Goal: Transaction & Acquisition: Purchase product/service

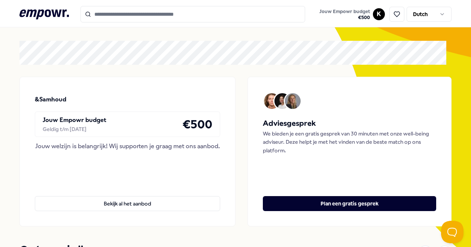
scroll to position [25, 0]
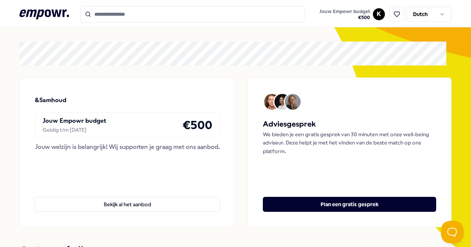
click at [171, 15] on input "Search for products, categories or subcategories" at bounding box center [192, 14] width 225 height 16
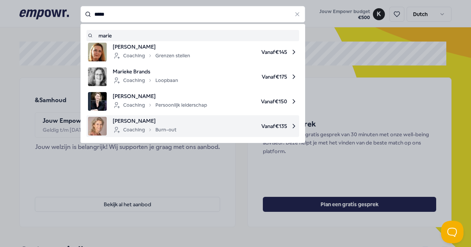
click at [161, 121] on span "[PERSON_NAME]" at bounding box center [145, 121] width 64 height 8
type input "*****"
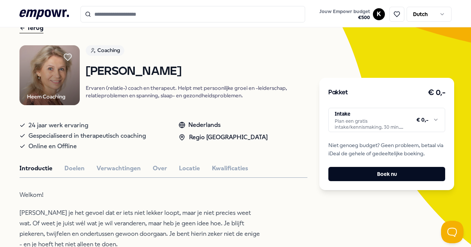
scroll to position [39, 0]
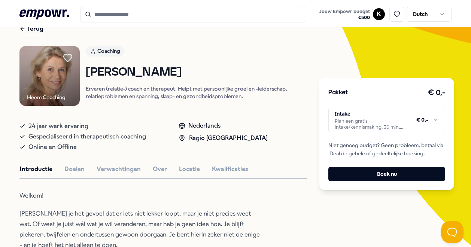
click at [67, 57] on icon at bounding box center [68, 57] width 8 height 7
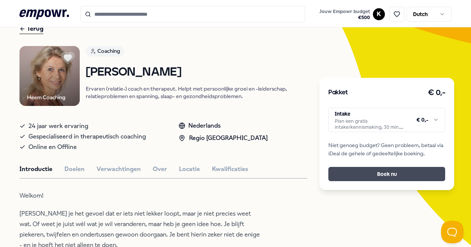
click at [368, 174] on button "Boek nu" at bounding box center [386, 174] width 117 height 14
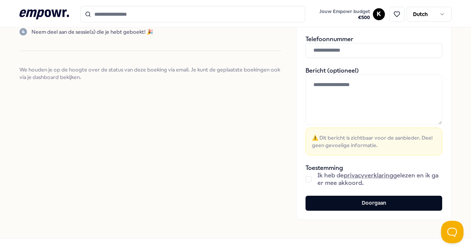
scroll to position [169, 0]
click at [305, 177] on button "button" at bounding box center [308, 180] width 6 height 6
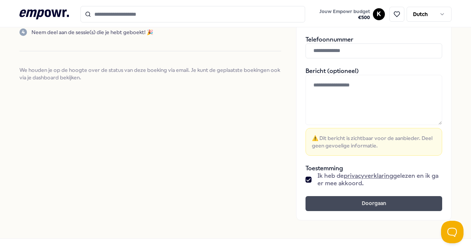
click at [345, 207] on button "Doorgaan" at bounding box center [373, 203] width 137 height 15
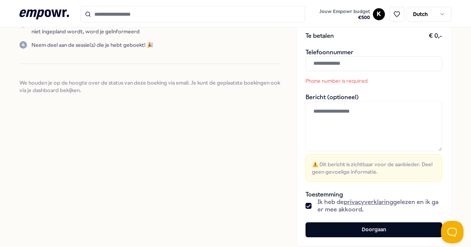
scroll to position [135, 0]
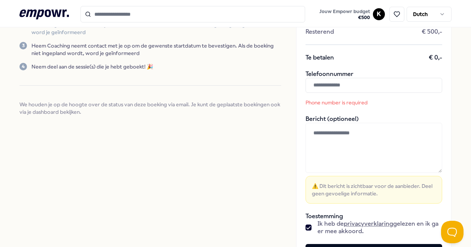
click at [335, 85] on input "text" at bounding box center [373, 85] width 137 height 15
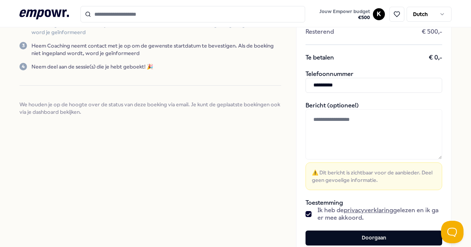
type input "**********"
click at [341, 129] on textarea at bounding box center [373, 134] width 137 height 50
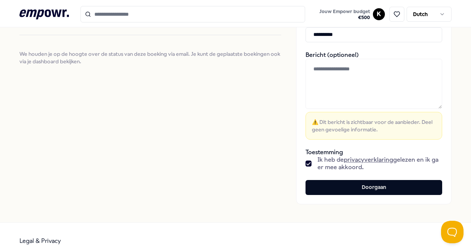
scroll to position [186, 0]
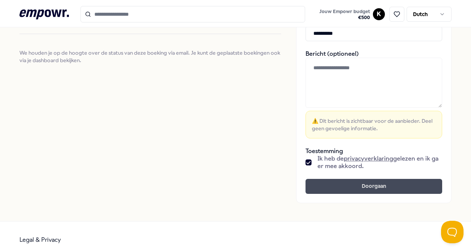
click at [365, 188] on button "Doorgaan" at bounding box center [373, 186] width 137 height 15
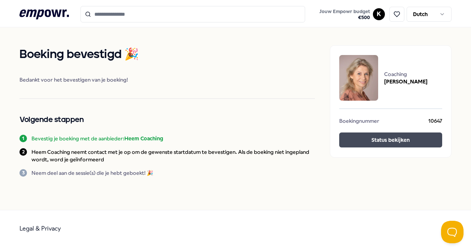
click at [402, 143] on button "Status bekijken" at bounding box center [390, 140] width 103 height 15
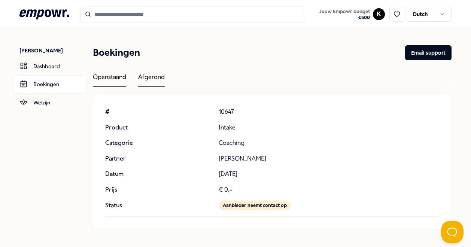
click at [150, 73] on div "Afgerond" at bounding box center [151, 79] width 27 height 15
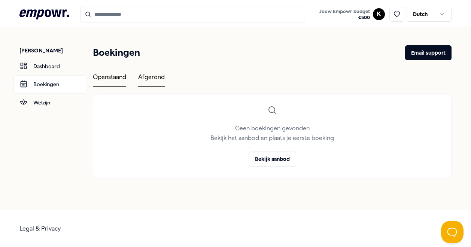
click at [104, 76] on div "Openstaand" at bounding box center [109, 79] width 33 height 15
click at [112, 76] on div "Openstaand" at bounding box center [109, 79] width 33 height 15
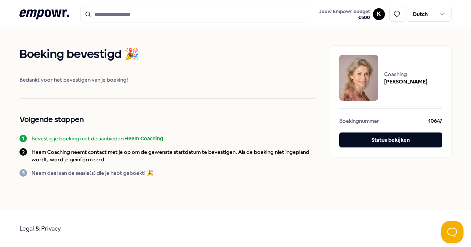
click at [362, 70] on img at bounding box center [358, 78] width 39 height 46
click at [363, 74] on img at bounding box center [358, 78] width 39 height 46
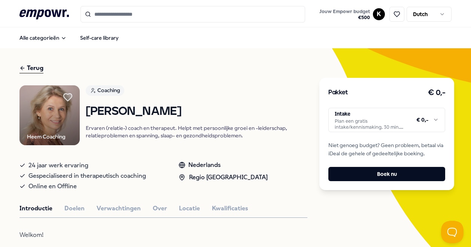
click at [66, 95] on icon at bounding box center [68, 97] width 8 height 7
click at [64, 97] on icon at bounding box center [68, 97] width 16 height 15
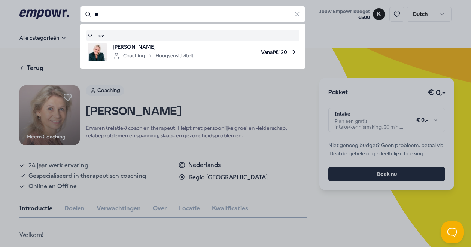
type input "*"
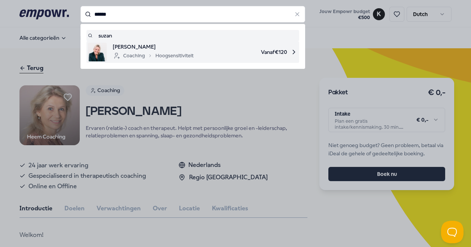
click at [154, 51] on div "Coaching Hoogsensitiviteit" at bounding box center [153, 55] width 81 height 9
type input "*****"
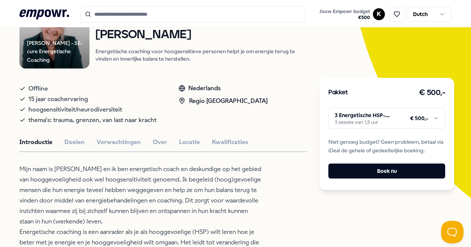
scroll to position [86, 0]
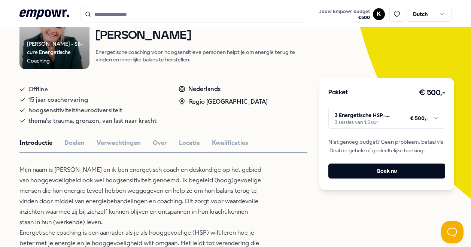
click at [433, 118] on html ".empowr-logo_svg__cls-1{fill:#03032f} Jouw Empowr budget € 500 K Dutch Alle cat…" at bounding box center [235, 123] width 471 height 247
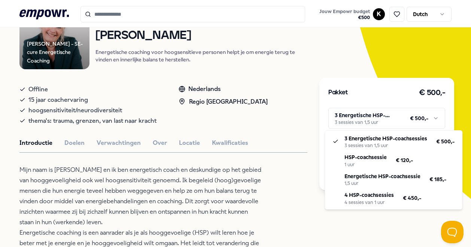
click at [372, 90] on html ".empowr-logo_svg__cls-1{fill:#03032f} Jouw Empowr budget € 500 K Dutch Alle cat…" at bounding box center [235, 123] width 471 height 247
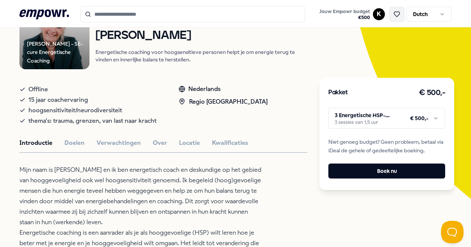
click at [393, 18] on button at bounding box center [396, 14] width 15 height 15
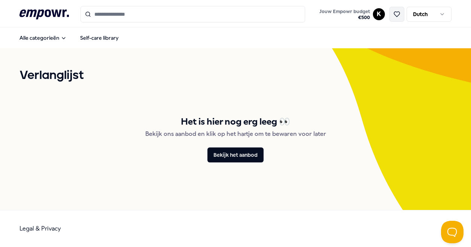
click at [397, 15] on icon at bounding box center [396, 14] width 7 height 7
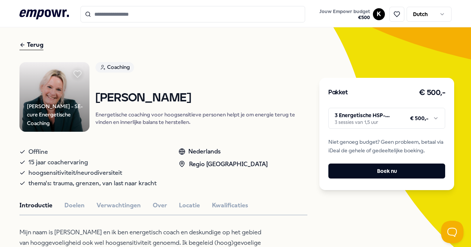
scroll to position [24, 0]
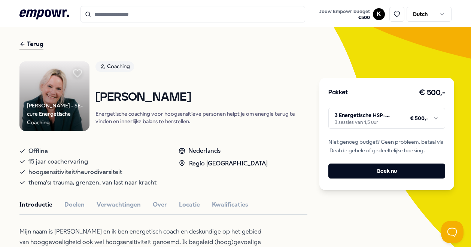
click at [75, 72] on icon at bounding box center [77, 73] width 8 height 7
click at [394, 12] on icon at bounding box center [397, 14] width 6 height 5
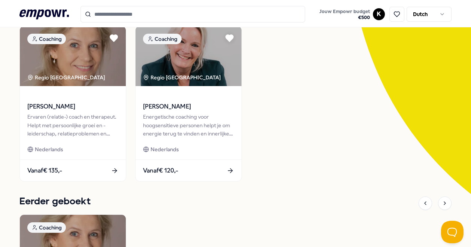
scroll to position [93, 0]
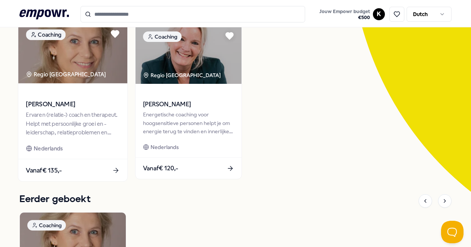
click at [95, 168] on div "Vanaf € 135,-" at bounding box center [72, 170] width 109 height 22
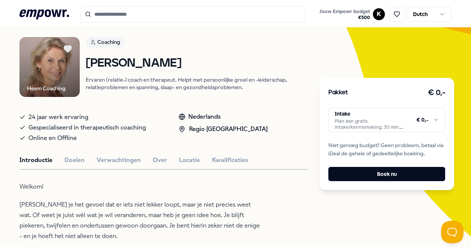
click at [387, 124] on html ".empowr-logo_svg__cls-1{fill:#03032f} Jouw Empowr budget € 500 K Dutch Alle cat…" at bounding box center [235, 123] width 471 height 247
click at [390, 123] on html ".empowr-logo_svg__cls-1{fill:#03032f} Jouw Empowr budget € 500 K Dutch Alle cat…" at bounding box center [235, 123] width 471 height 247
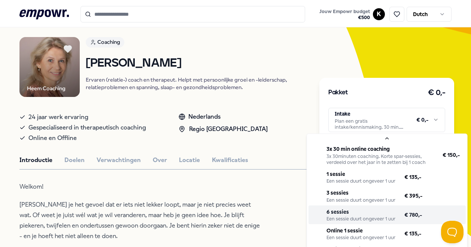
scroll to position [31, 0]
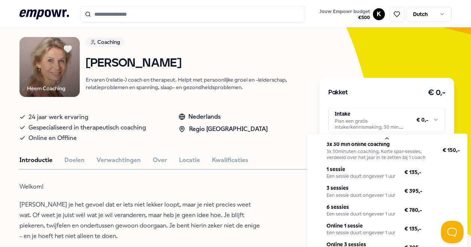
click at [187, 158] on html ".empowr-logo_svg__cls-1{fill:#03032f} Jouw Empowr budget € 500 K Dutch Alle cat…" at bounding box center [235, 123] width 471 height 247
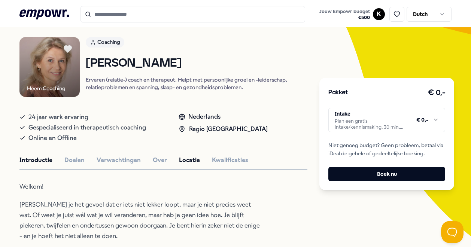
click at [183, 163] on button "Locatie" at bounding box center [189, 160] width 21 height 10
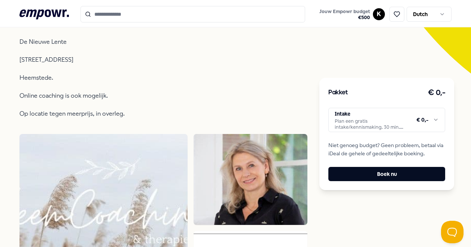
scroll to position [74, 0]
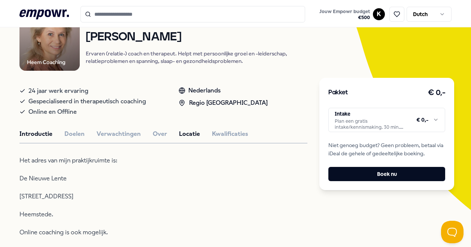
click at [39, 131] on button "Introductie" at bounding box center [35, 134] width 33 height 10
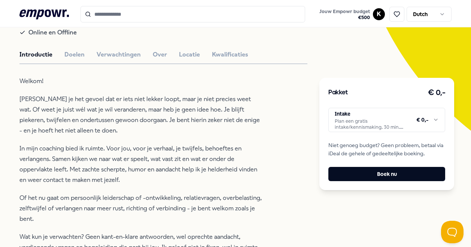
scroll to position [154, 0]
drag, startPoint x: 73, startPoint y: 52, endPoint x: 24, endPoint y: 82, distance: 57.3
click at [24, 82] on p "Welkom!" at bounding box center [140, 81] width 243 height 10
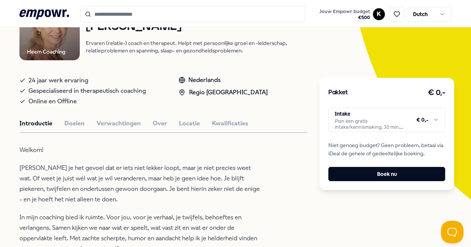
scroll to position [85, 0]
click at [74, 119] on button "Doelen" at bounding box center [74, 124] width 20 height 10
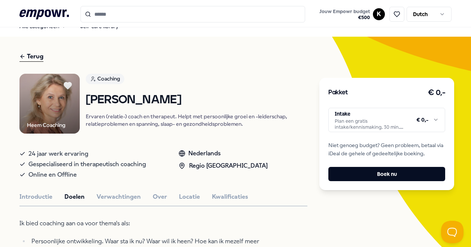
scroll to position [0, 0]
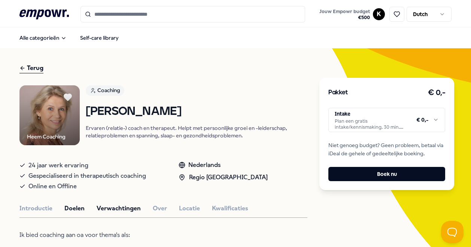
click at [114, 208] on button "Verwachtingen" at bounding box center [119, 209] width 44 height 10
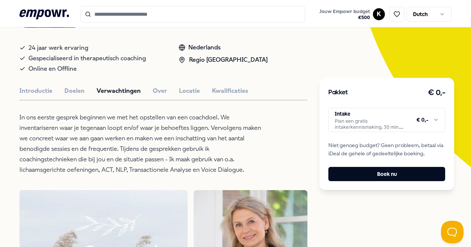
scroll to position [118, 0]
click at [156, 92] on button "Over" at bounding box center [160, 91] width 14 height 10
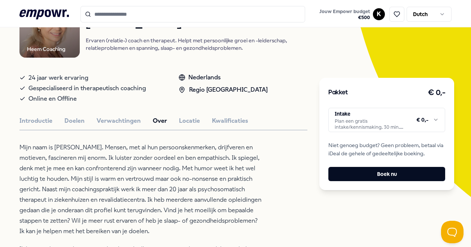
scroll to position [67, 0]
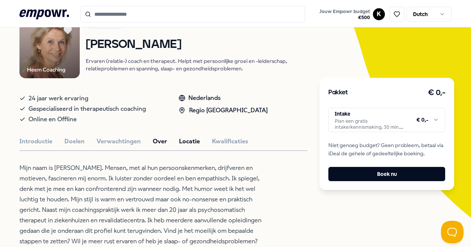
click at [188, 138] on button "Locatie" at bounding box center [189, 142] width 21 height 10
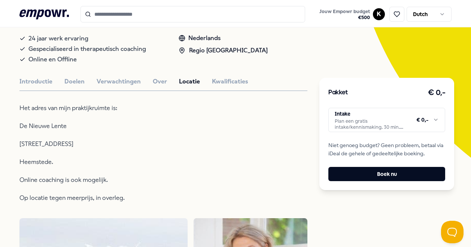
scroll to position [155, 0]
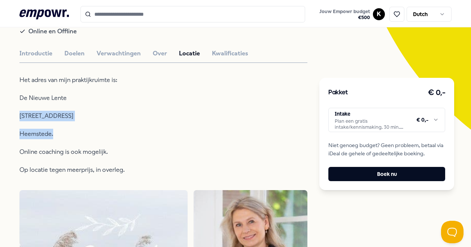
drag, startPoint x: 19, startPoint y: 116, endPoint x: 81, endPoint y: 121, distance: 62.7
click at [81, 121] on div "Terug Heem Coaching Coaching [PERSON_NAME] (relatie-) coach en therapeut. Helpt…" at bounding box center [235, 242] width 471 height 698
copy div "[STREET_ADDRESS]."
